Goal: Task Accomplishment & Management: Manage account settings

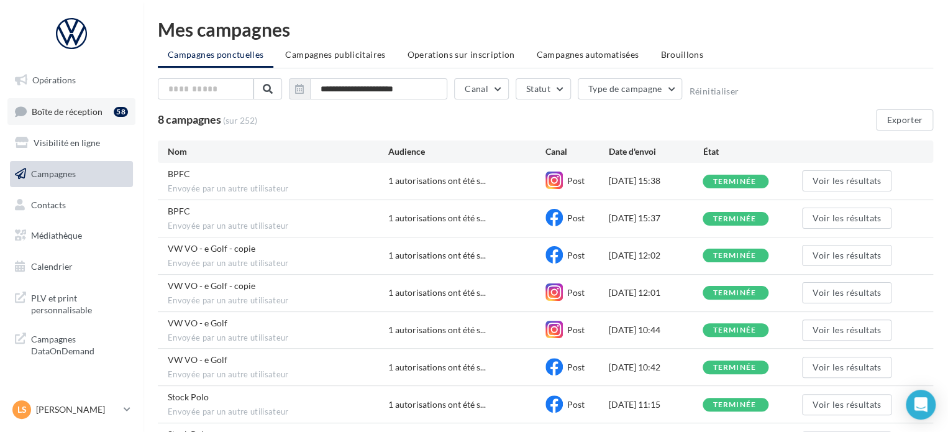
click at [84, 116] on span "Boîte de réception" at bounding box center [67, 111] width 71 height 11
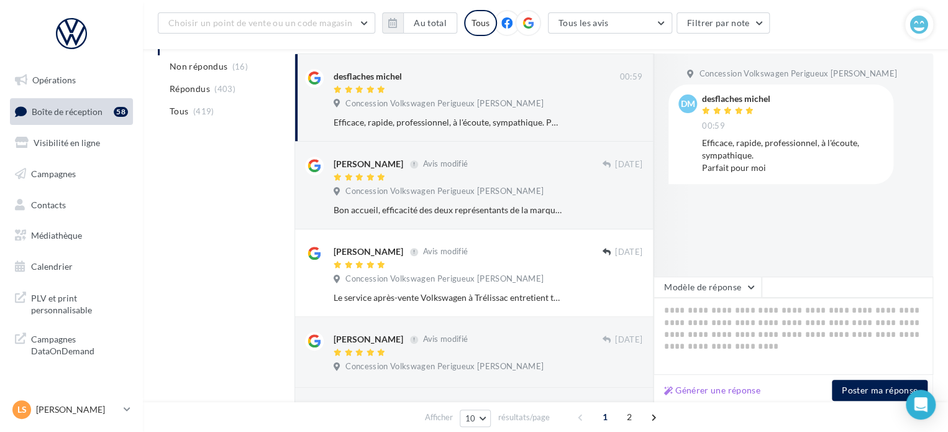
scroll to position [159, 0]
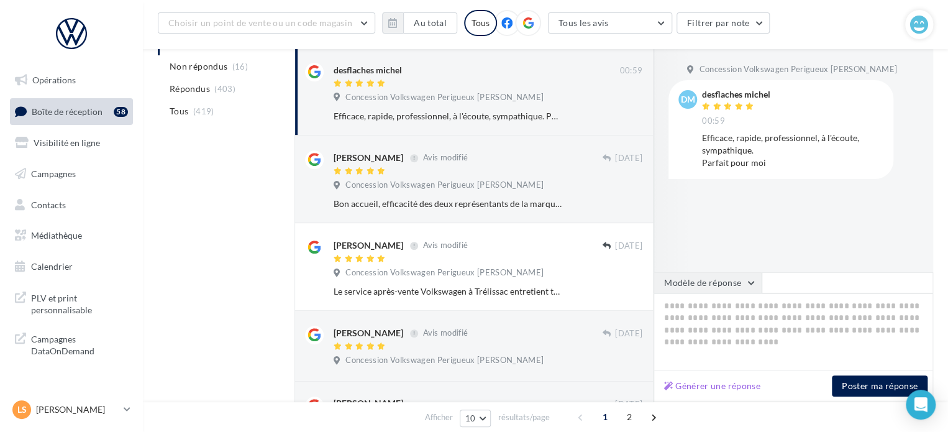
click at [727, 285] on button "Modèle de réponse" at bounding box center [707, 282] width 108 height 21
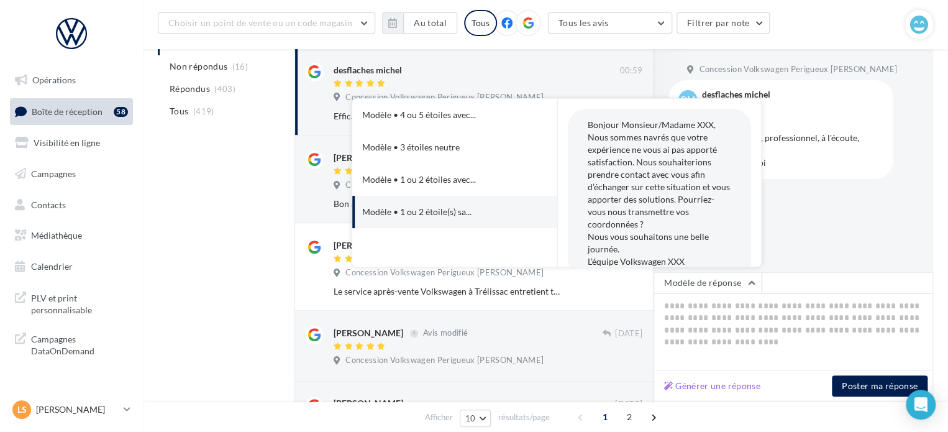
click at [822, 281] on span at bounding box center [846, 282] width 171 height 21
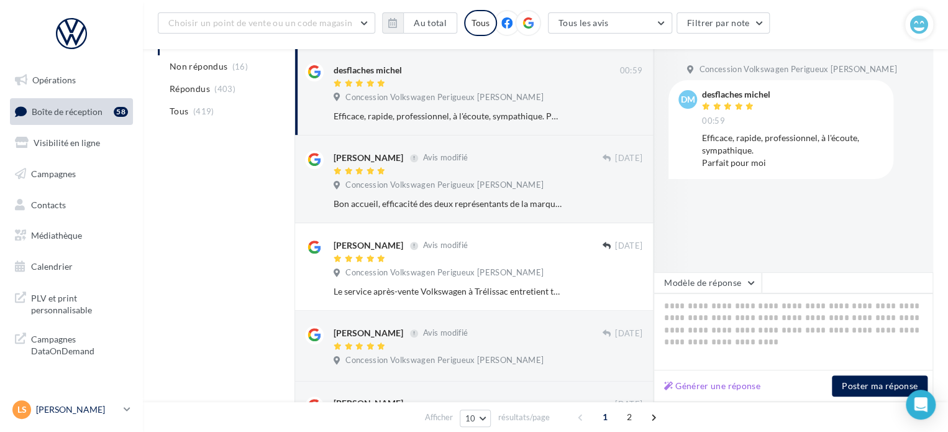
click at [116, 402] on div "LS Lana SANTIAGO vw-lasa-24750" at bounding box center [65, 409] width 106 height 19
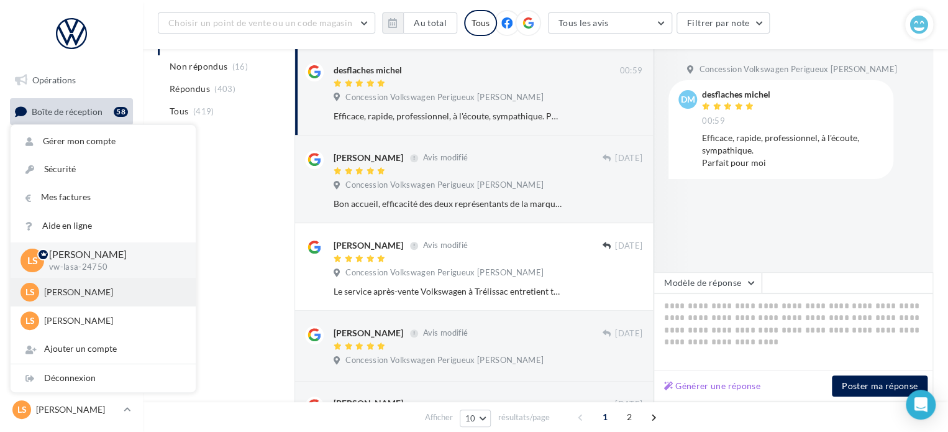
click at [88, 288] on p "[PERSON_NAME]" at bounding box center [112, 292] width 137 height 12
